Goal: Use online tool/utility: Utilize a website feature to perform a specific function

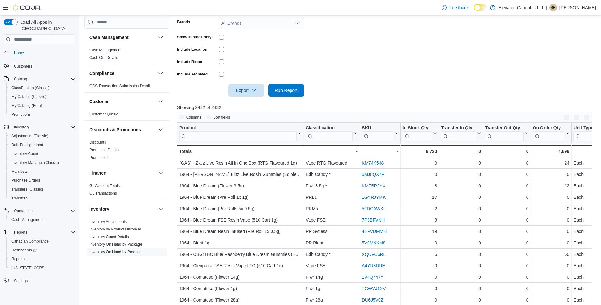
scroll to position [158, 0]
click at [374, 41] on form "Locations All Locations Classifications Cannabis Added By Cova Products All Pro…" at bounding box center [387, 25] width 420 height 143
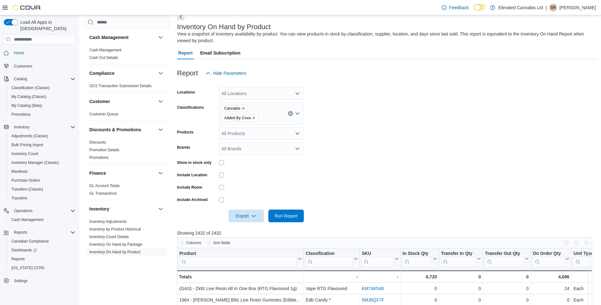
scroll to position [63, 0]
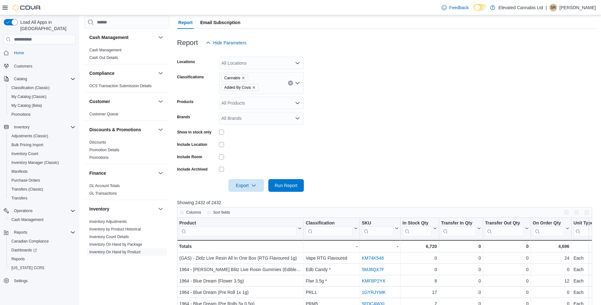
click at [290, 83] on icon "Clear input" at bounding box center [290, 83] width 3 height 3
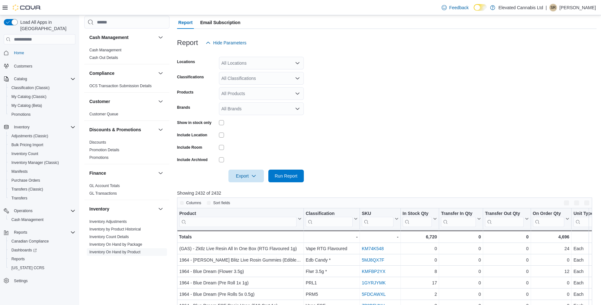
click at [332, 84] on form "Locations All Locations Classifications All Classifications Products All Produc…" at bounding box center [387, 115] width 420 height 133
click at [258, 107] on div "All Brands" at bounding box center [261, 108] width 85 height 13
type input "**"
click at [243, 120] on span "JBuds Craft Cannabis" at bounding box center [261, 119] width 77 height 6
click at [356, 139] on form "Locations All Locations Classifications All Classifications Products All Produc…" at bounding box center [387, 115] width 420 height 133
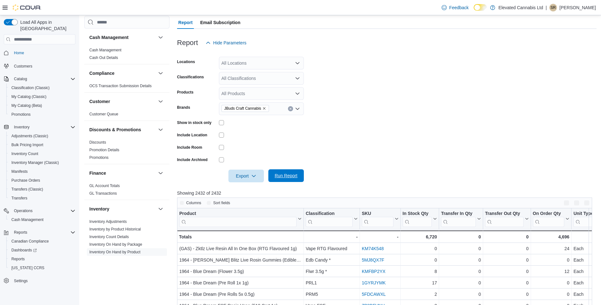
click at [285, 175] on span "Run Report" at bounding box center [286, 175] width 23 height 6
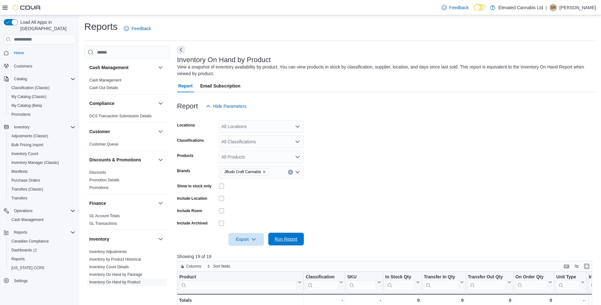
click at [284, 235] on span "Run Report" at bounding box center [286, 239] width 28 height 13
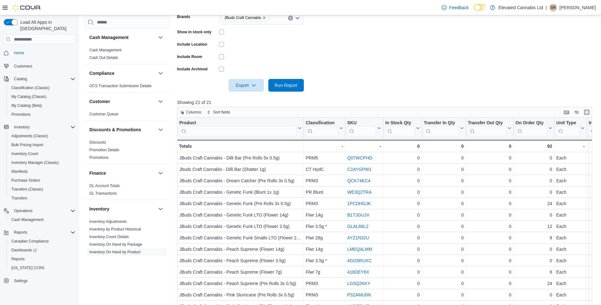
scroll to position [158, 0]
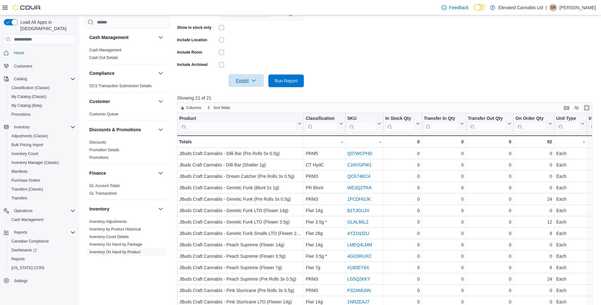
click at [248, 82] on span "Export" at bounding box center [246, 80] width 28 height 13
click at [244, 93] on span "Export to Excel" at bounding box center [247, 93] width 29 height 5
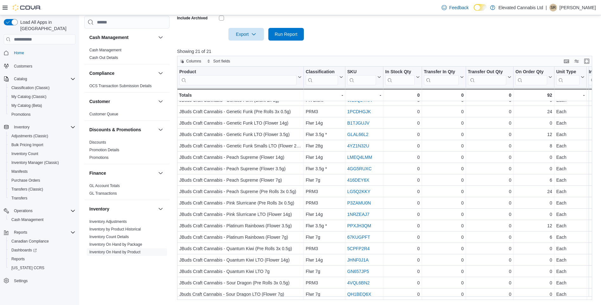
scroll to position [12, 0]
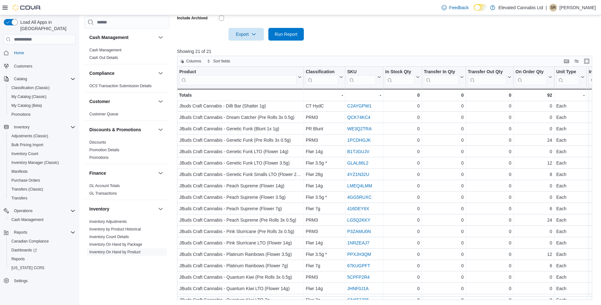
click at [377, 48] on p "Showing 21 of 21" at bounding box center [387, 51] width 420 height 6
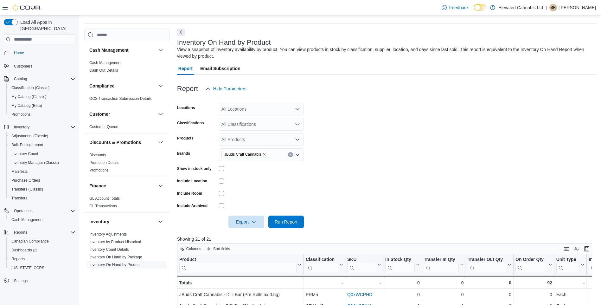
scroll to position [15, 0]
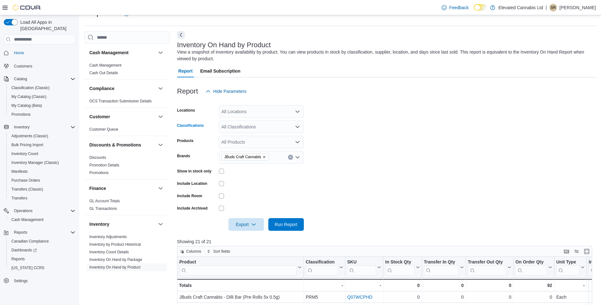
click at [238, 129] on div "All Classifications" at bounding box center [261, 126] width 85 height 13
type input "*****"
click at [242, 145] on span "Cannabis" at bounding box center [242, 147] width 19 height 6
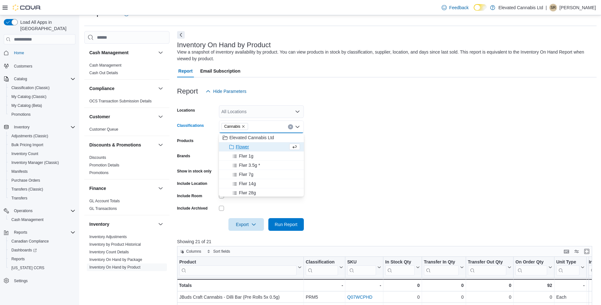
click at [392, 178] on form "Locations All Locations Classifications Cannabis Combo box. Selected. Cannabis.…" at bounding box center [387, 164] width 420 height 133
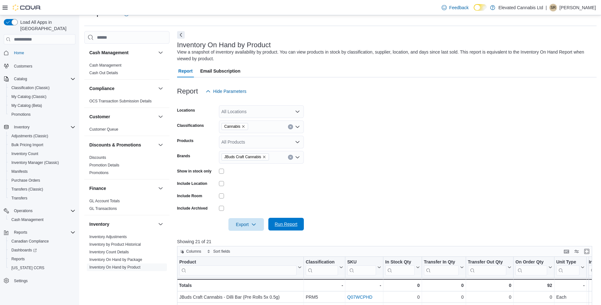
click at [291, 225] on span "Run Report" at bounding box center [286, 224] width 23 height 6
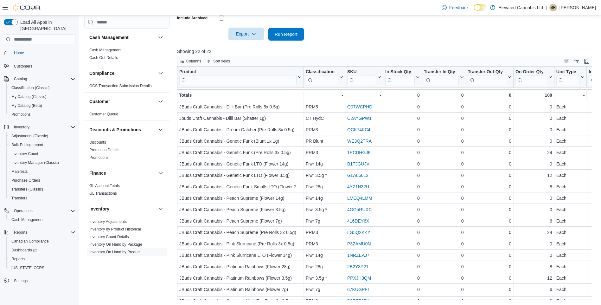
click at [246, 35] on span "Export" at bounding box center [246, 34] width 28 height 13
click at [247, 46] on span "Export to Excel" at bounding box center [247, 46] width 29 height 5
